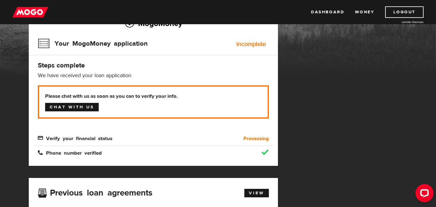
scroll to position [39, 0]
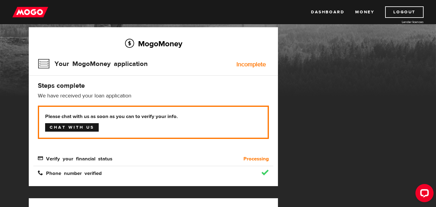
click at [72, 126] on link "Chat with us" at bounding box center [72, 127] width 54 height 8
click at [248, 160] on b "Processing" at bounding box center [255, 158] width 25 height 7
click at [84, 160] on span "Verify your financial status" at bounding box center [75, 158] width 74 height 5
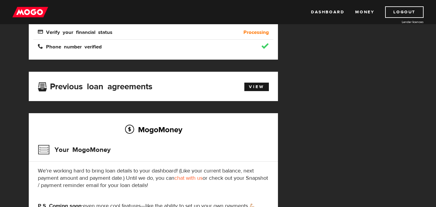
scroll to position [152, 0]
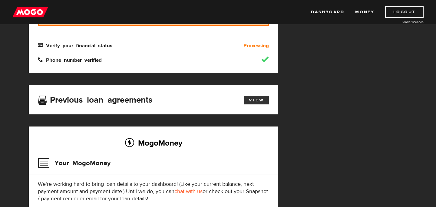
click at [253, 97] on link "View" at bounding box center [256, 100] width 25 height 8
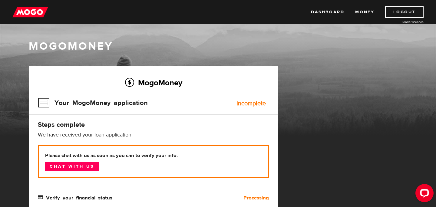
click at [242, 101] on div "Incomplete" at bounding box center [250, 103] width 29 height 6
